Goal: Task Accomplishment & Management: Manage account settings

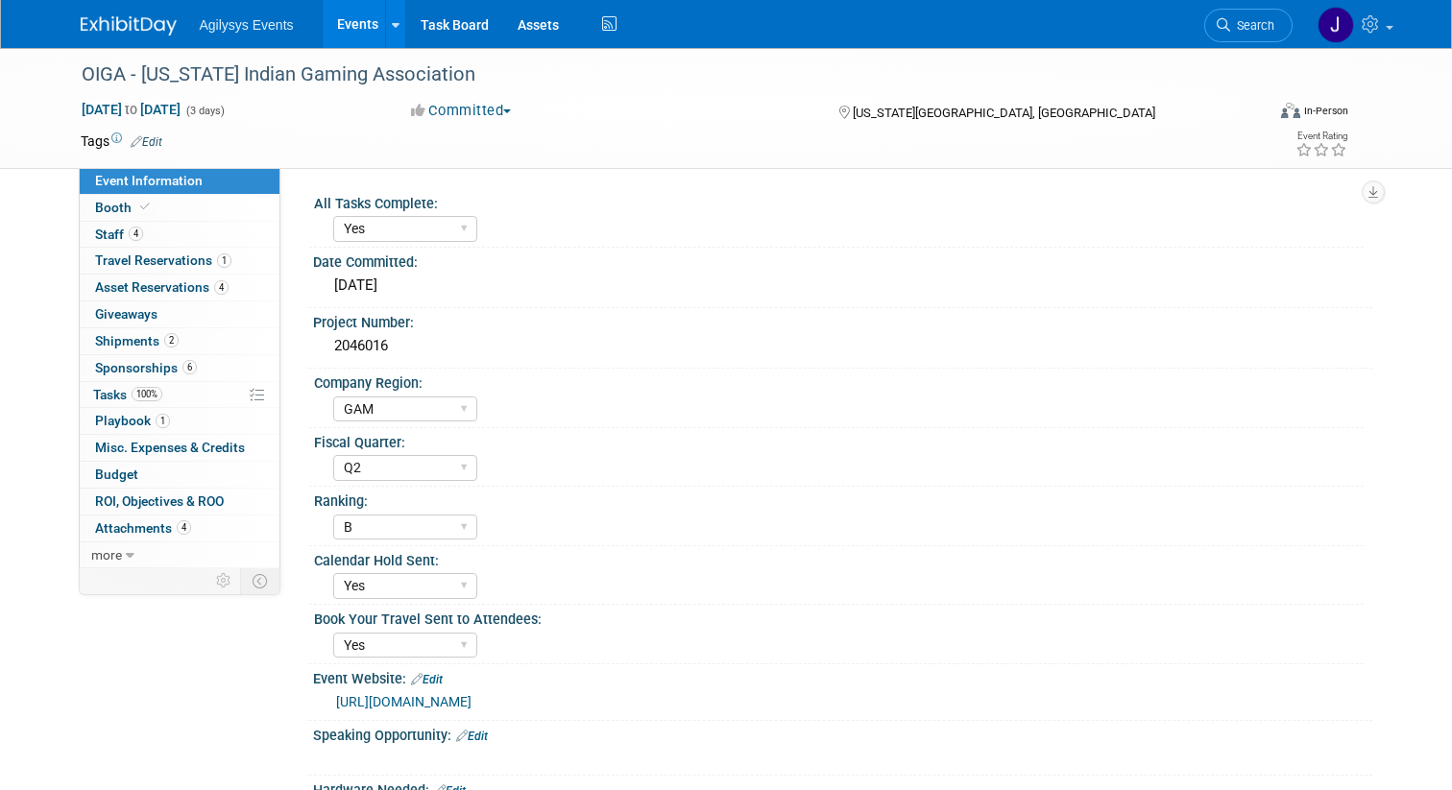
select select "Yes"
select select "GAM"
select select "Q2"
select select "B"
select select "Yes"
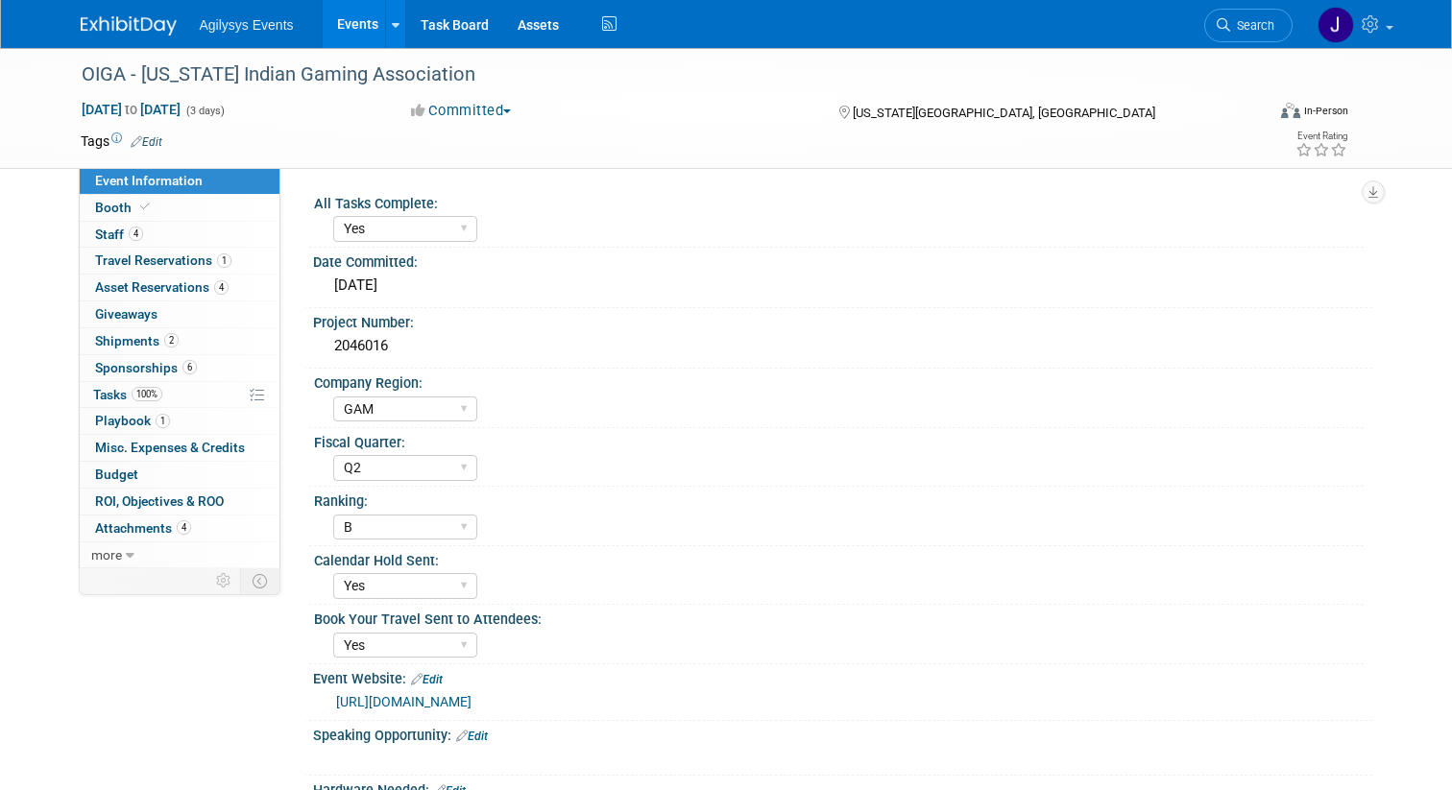
select select "Yes"
click at [365, 28] on link "Events" at bounding box center [358, 24] width 70 height 48
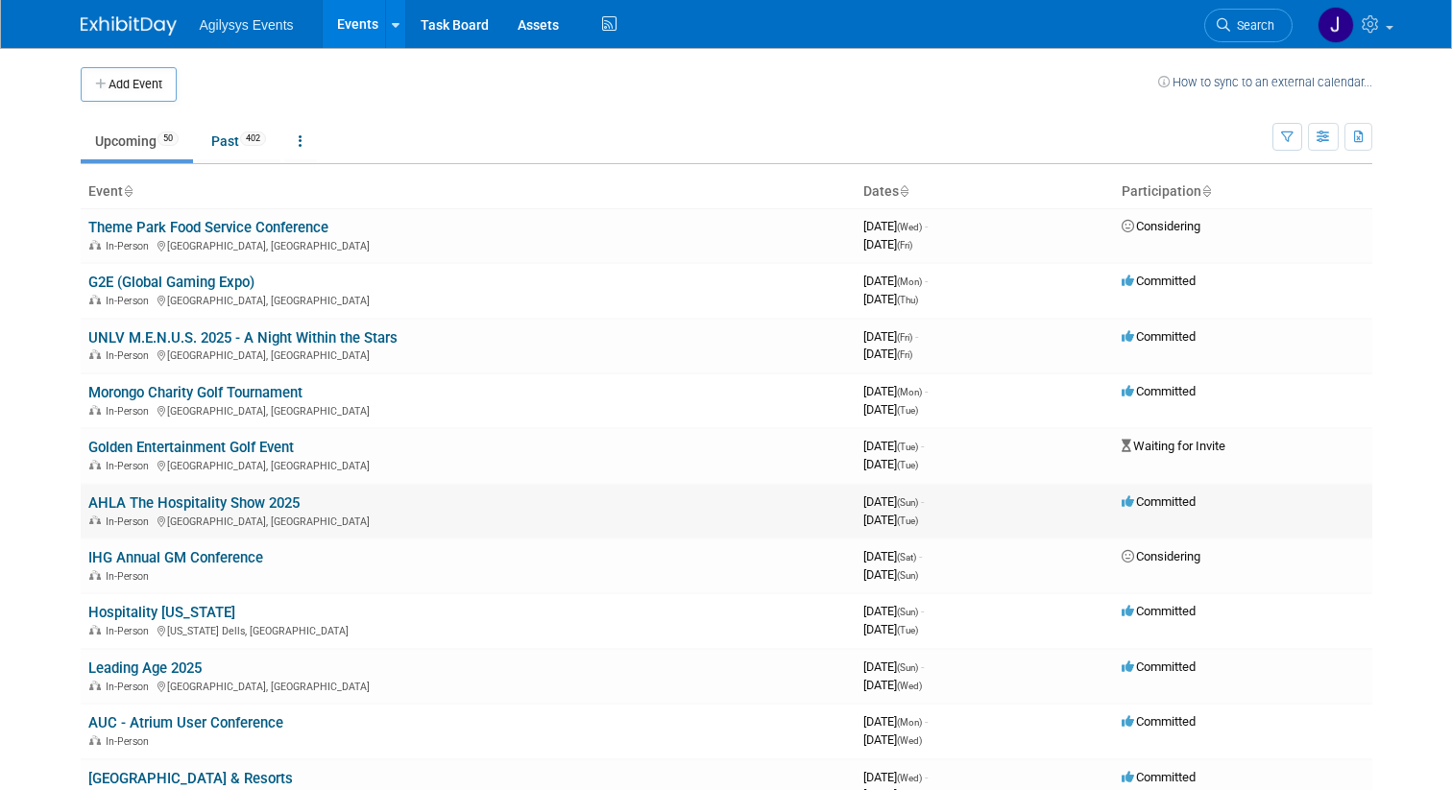
click at [152, 500] on link "AHLA The Hospitality Show 2025" at bounding box center [193, 503] width 211 height 17
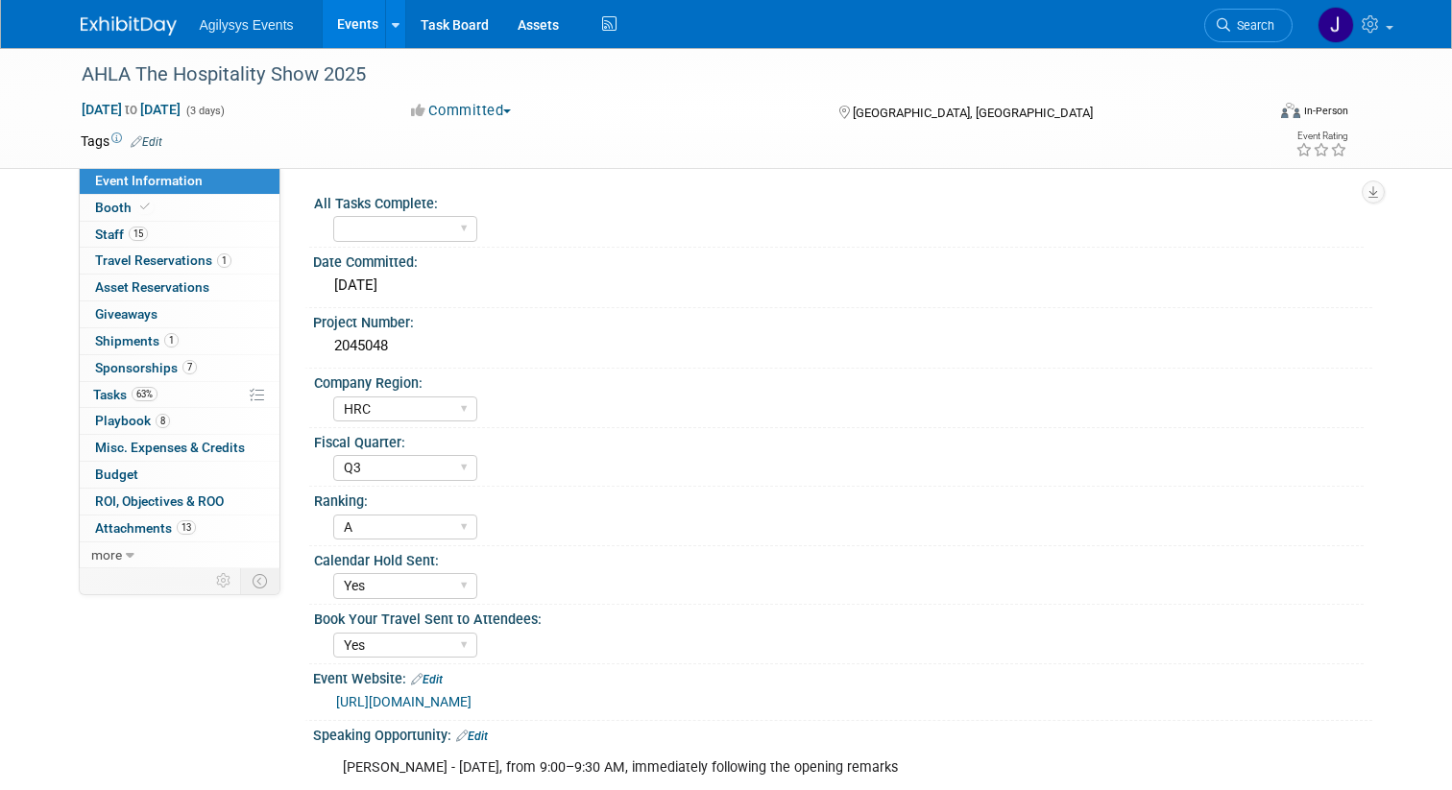
select select "HRC"
select select "Q3"
select select "A"
select select "Yes"
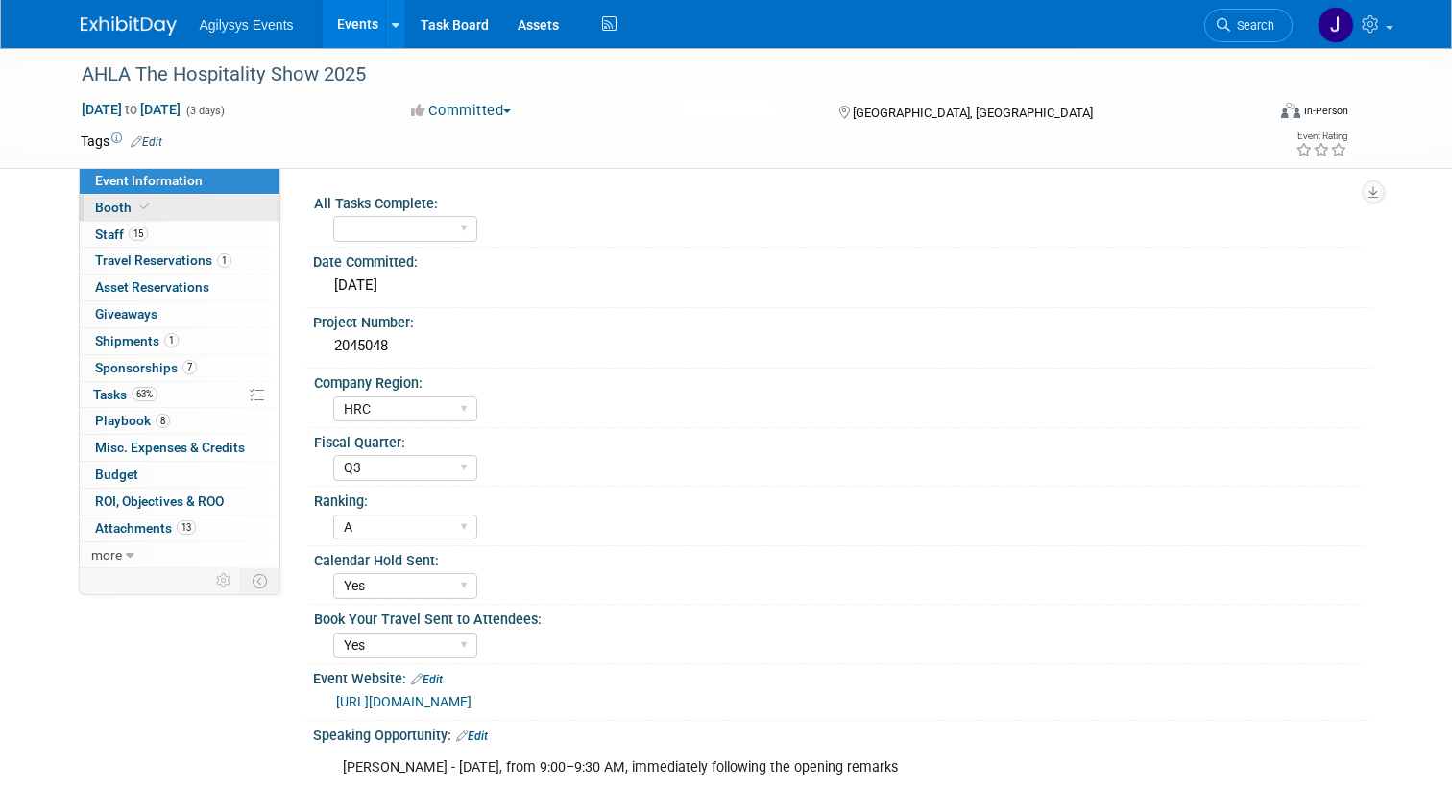
click at [130, 201] on span "Booth" at bounding box center [124, 207] width 59 height 15
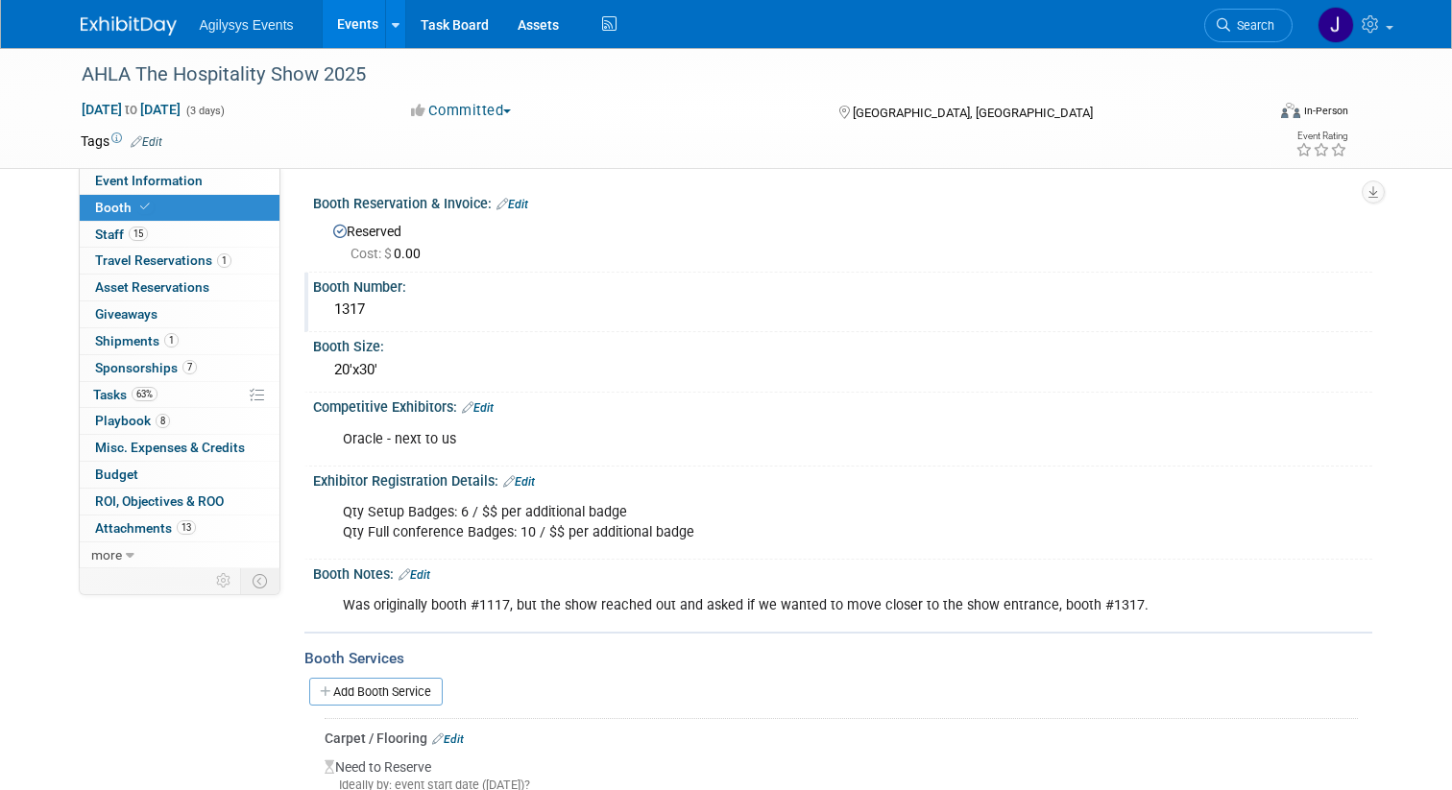
click at [353, 311] on div "1317" at bounding box center [842, 310] width 1030 height 30
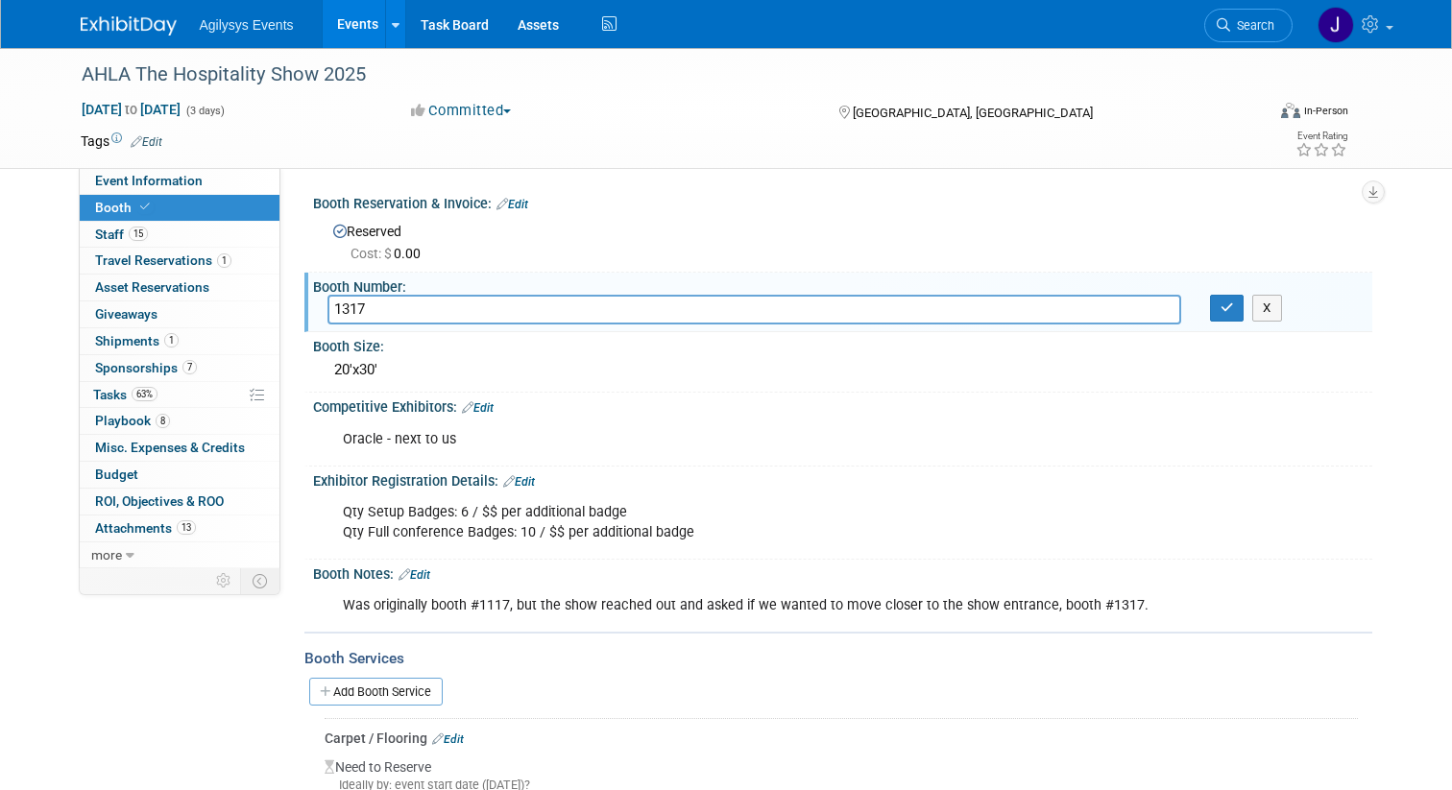
click at [353, 311] on input "1317" at bounding box center [754, 310] width 854 height 30
click at [621, 209] on div "Booth Reservation & Invoice: Edit" at bounding box center [842, 201] width 1059 height 25
